Goal: Information Seeking & Learning: Learn about a topic

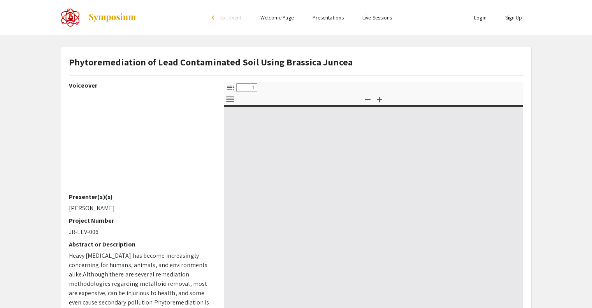
select select "custom"
type input "0"
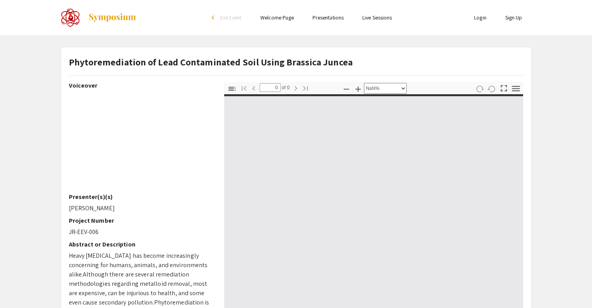
select select "auto"
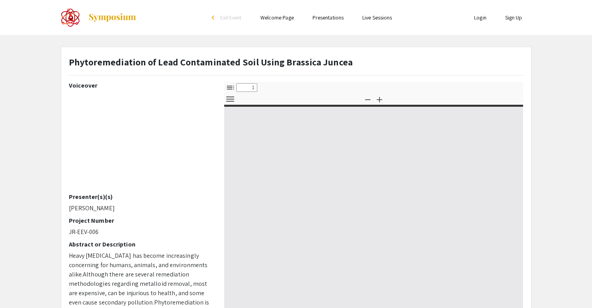
select select "custom"
type input "0"
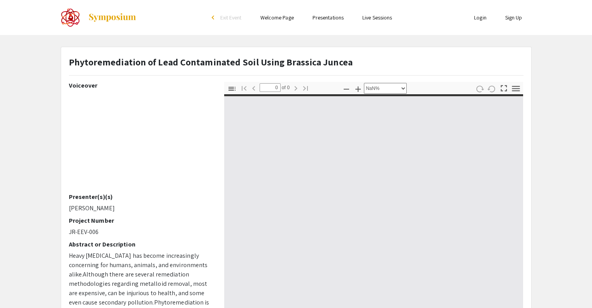
select select "auto"
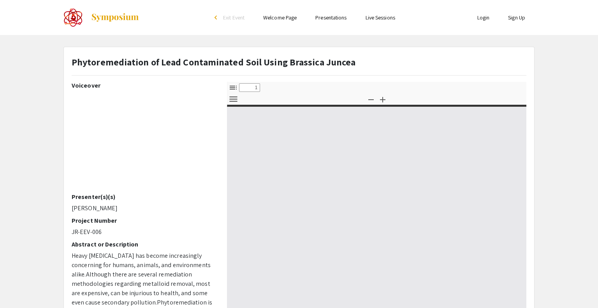
select select "custom"
type input "0"
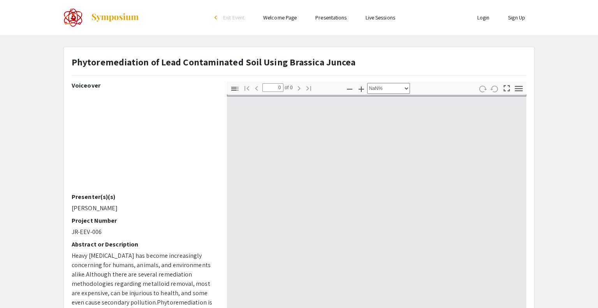
select select "auto"
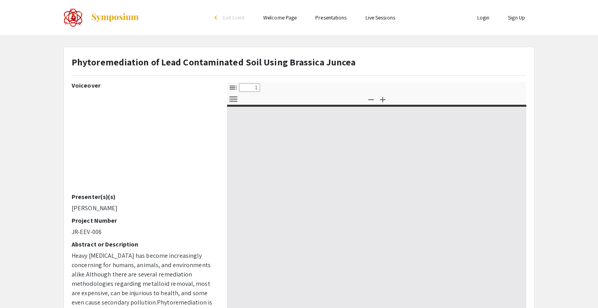
select select "custom"
type input "0"
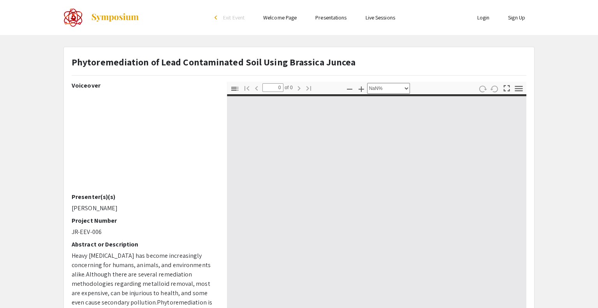
select select "auto"
